Goal: Task Accomplishment & Management: Use online tool/utility

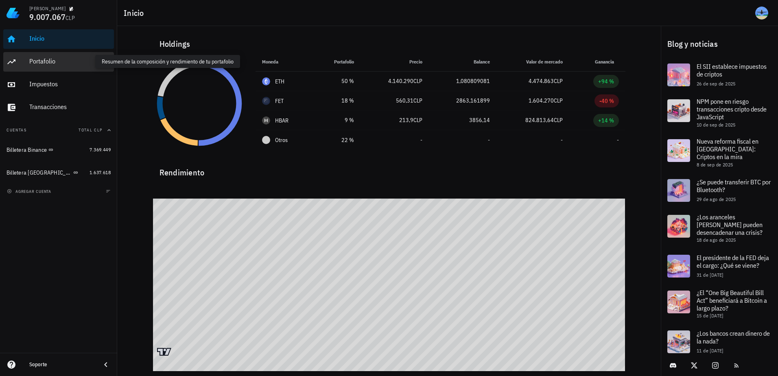
click at [52, 59] on div "Portafolio" at bounding box center [69, 61] width 81 height 8
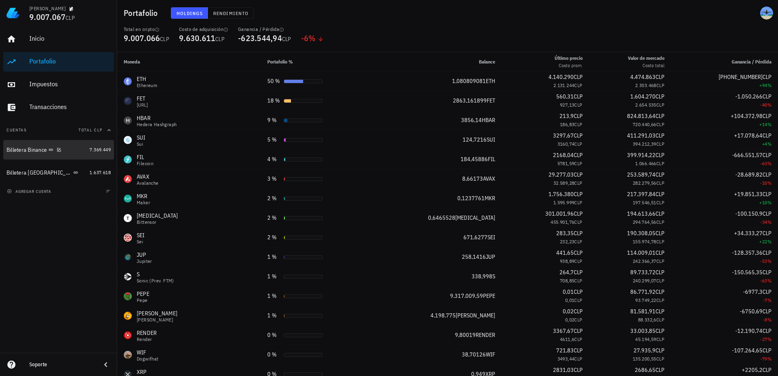
click at [81, 151] on div "Billetera Binance" at bounding box center [47, 150] width 80 height 8
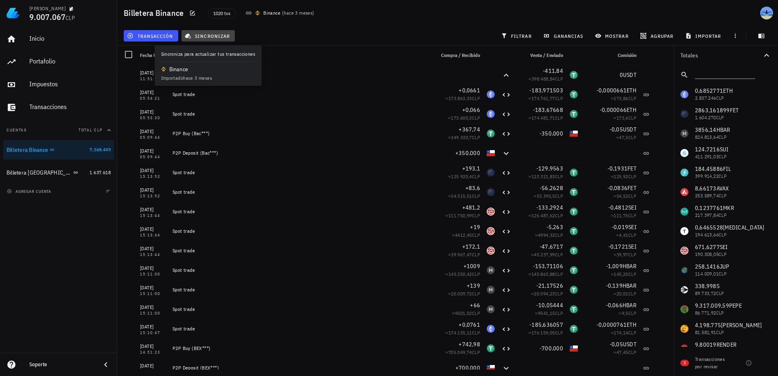
click at [214, 35] on span "sincronizar" at bounding box center [208, 36] width 44 height 7
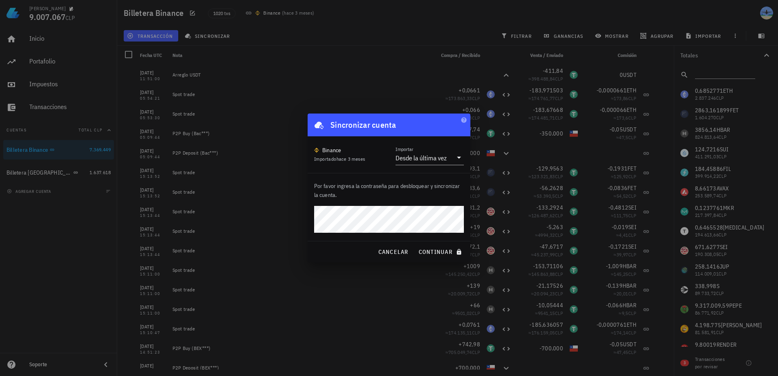
click at [415, 245] on button "continuar" at bounding box center [441, 252] width 52 height 15
